Goal: Check status: Check status

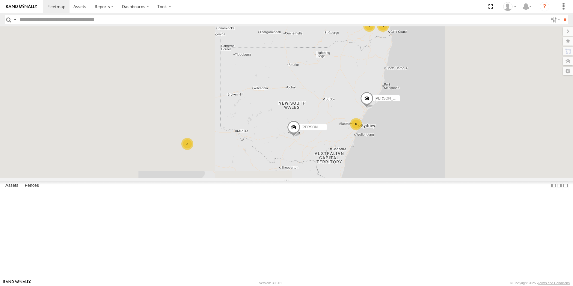
scroll to position [273, 0]
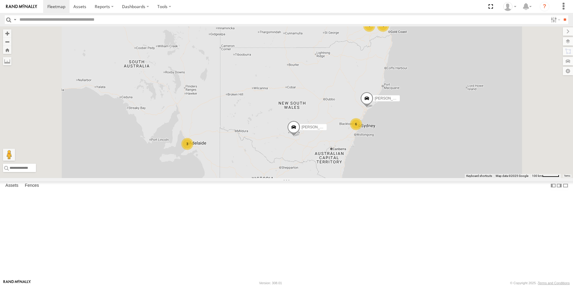
click at [0, 0] on div "All Assets" at bounding box center [0, 0] width 0 height 0
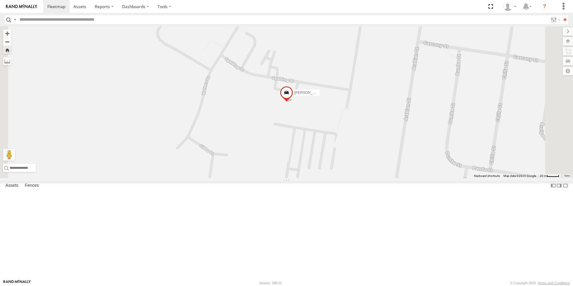
scroll to position [0, 0]
click at [0, 0] on span at bounding box center [0, 0] width 0 height 0
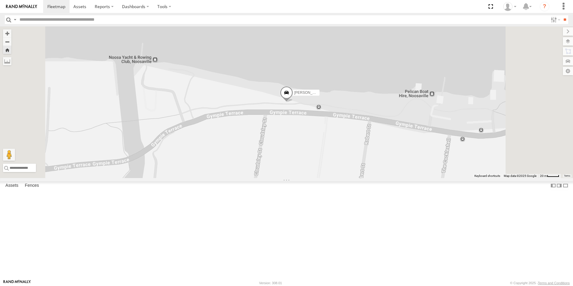
click at [0, 0] on span at bounding box center [0, 0] width 0 height 0
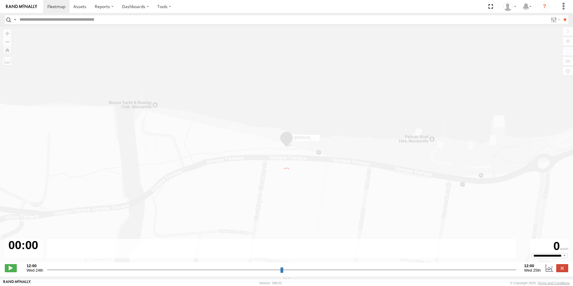
type input "**********"
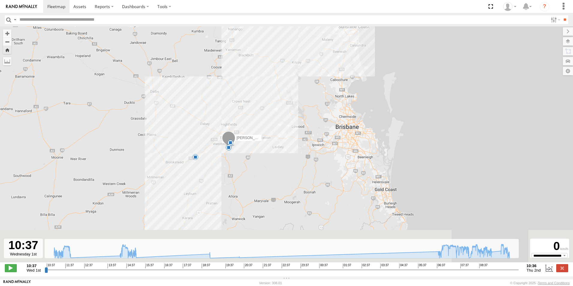
drag, startPoint x: 221, startPoint y: 211, endPoint x: 207, endPoint y: 140, distance: 72.9
click at [207, 140] on div "[PERSON_NAME] 11:44 Wed 15:09 Wed 18:56 Wed 20:26 Wed 10:24 Thu" at bounding box center [286, 147] width 573 height 242
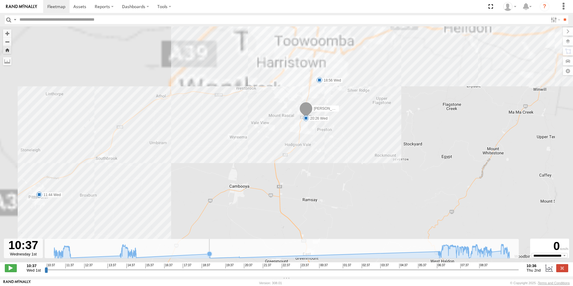
drag, startPoint x: 214, startPoint y: 126, endPoint x: 209, endPoint y: 248, distance: 121.7
click at [206, 255] on div "← Move left → Move right ↑ Move up ↓ Move down + Zoom in - Zoom out Home Jump l…" at bounding box center [286, 151] width 573 height 250
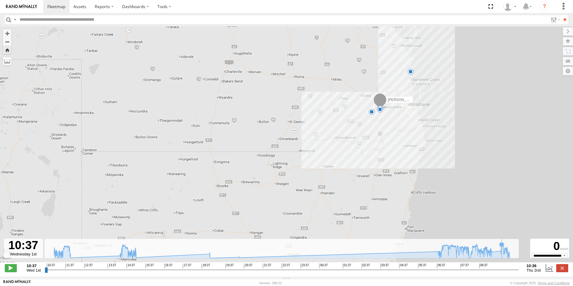
click at [502, 252] on icon at bounding box center [281, 251] width 461 height 14
click at [477, 248] on icon at bounding box center [477, 245] width 6 height 6
click at [446, 253] on icon at bounding box center [281, 251] width 461 height 14
click at [123, 255] on icon at bounding box center [281, 251] width 461 height 14
click at [65, 255] on icon at bounding box center [281, 251] width 461 height 14
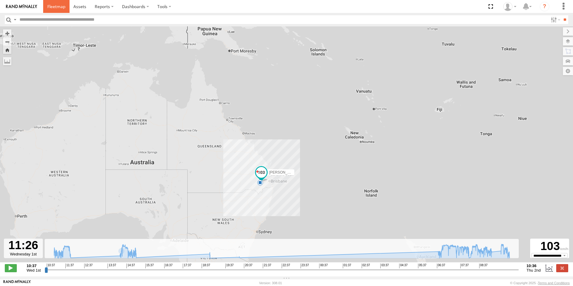
click at [59, 7] on span at bounding box center [56, 7] width 18 height 6
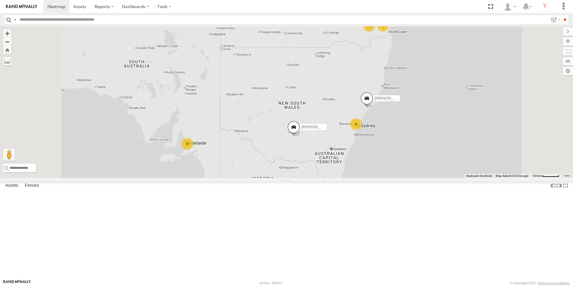
scroll to position [273, 0]
click at [0, 0] on div "All Assets" at bounding box center [0, 0] width 0 height 0
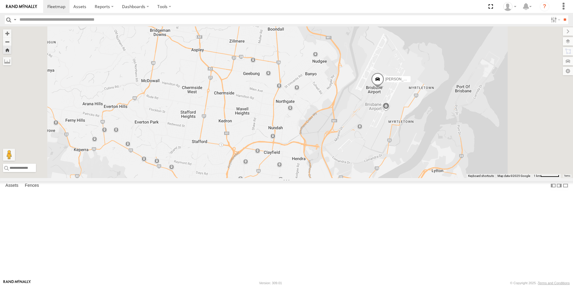
click at [0, 0] on span at bounding box center [0, 0] width 0 height 0
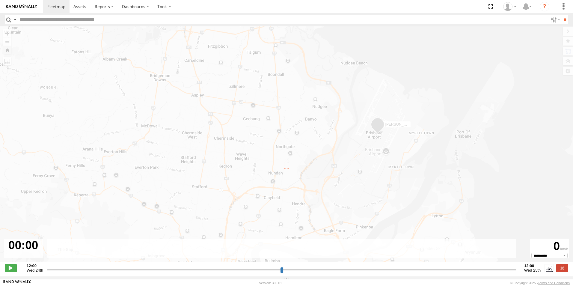
type input "**********"
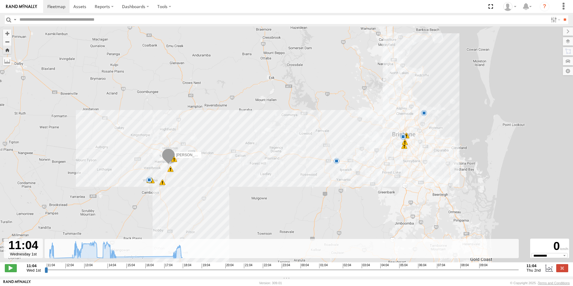
click at [223, 157] on div "Shaun - Colorado 11:18 Wed 12:22 Wed 12:23 Wed 12:26 Wed 12:34 Wed 12:42 Wed 13…" at bounding box center [286, 147] width 573 height 242
click at [336, 164] on span at bounding box center [336, 161] width 6 height 6
click at [423, 115] on span at bounding box center [424, 113] width 6 height 6
click at [422, 120] on div "Shaun - Colorado 11:18 Wed 12:22 Wed 12:23 Wed 12:26 Wed 12:34 Wed 12:42 Wed 13…" at bounding box center [286, 147] width 573 height 242
click at [421, 120] on div "Shaun - Colorado 11:18 Wed 12:22 Wed 12:23 Wed 12:26 Wed 12:34 Wed 12:42 Wed 13…" at bounding box center [286, 147] width 573 height 242
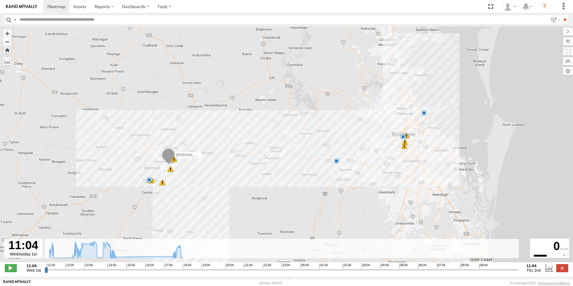
click at [403, 136] on span at bounding box center [403, 137] width 6 height 6
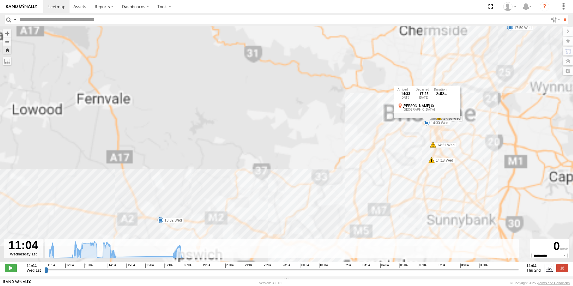
drag, startPoint x: 421, startPoint y: 108, endPoint x: 389, endPoint y: 164, distance: 64.4
click at [389, 164] on div "Shaun - Colorado 11:18 Wed 12:22 Wed 12:23 Wed 12:26 Wed 12:34 Wed 12:42 Wed 13…" at bounding box center [286, 147] width 573 height 242
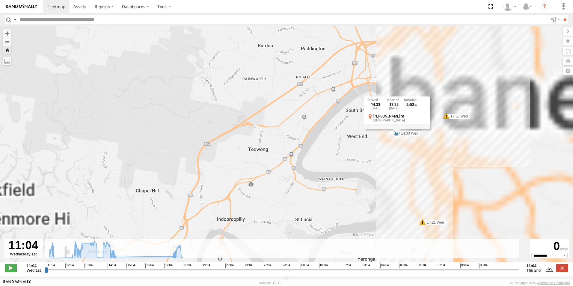
drag, startPoint x: 394, startPoint y: 140, endPoint x: 371, endPoint y: 171, distance: 38.2
click at [371, 171] on div "Shaun - Colorado 11:18 Wed 12:22 Wed 12:23 Wed 12:26 Wed 12:34 Wed 12:42 Wed 13…" at bounding box center [286, 147] width 573 height 242
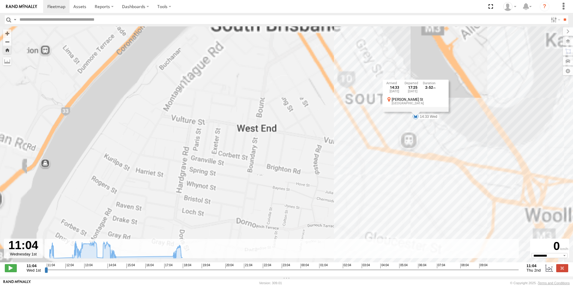
drag, startPoint x: 411, startPoint y: 129, endPoint x: 343, endPoint y: 190, distance: 92.0
click at [343, 190] on div "Shaun - Colorado 11:18 Wed 12:22 Wed 12:23 Wed 12:26 Wed 12:34 Wed 12:42 Wed 13…" at bounding box center [286, 147] width 573 height 242
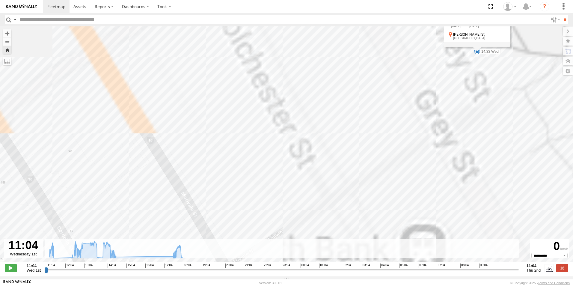
drag, startPoint x: 410, startPoint y: 99, endPoint x: 293, endPoint y: 237, distance: 180.2
click at [293, 237] on div "Shaun - Colorado 11:18 Wed 12:22 Wed 12:23 Wed 12:26 Wed 12:34 Wed 12:42 Wed 13…" at bounding box center [286, 147] width 573 height 242
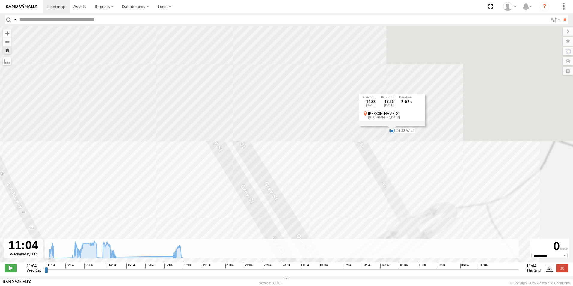
drag, startPoint x: 483, startPoint y: 77, endPoint x: 409, endPoint y: 205, distance: 147.9
click at [408, 207] on div "Shaun - Colorado 11:18 Wed 12:22 Wed 12:23 Wed 12:26 Wed 12:34 Wed 12:42 Wed 13…" at bounding box center [286, 147] width 573 height 242
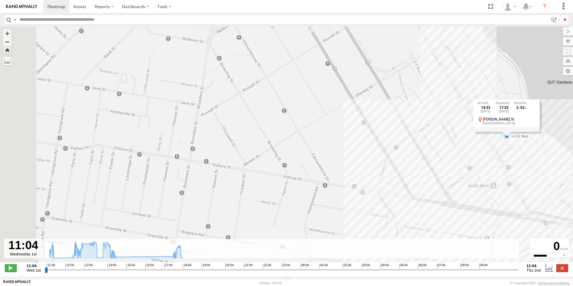
drag, startPoint x: 300, startPoint y: 201, endPoint x: 424, endPoint y: 175, distance: 127.1
click at [424, 175] on div "Shaun - Colorado 11:18 Wed 12:22 Wed 12:23 Wed 12:26 Wed 12:34 Wed 12:42 Wed 13…" at bounding box center [286, 147] width 573 height 242
